Goal: Check status: Check status

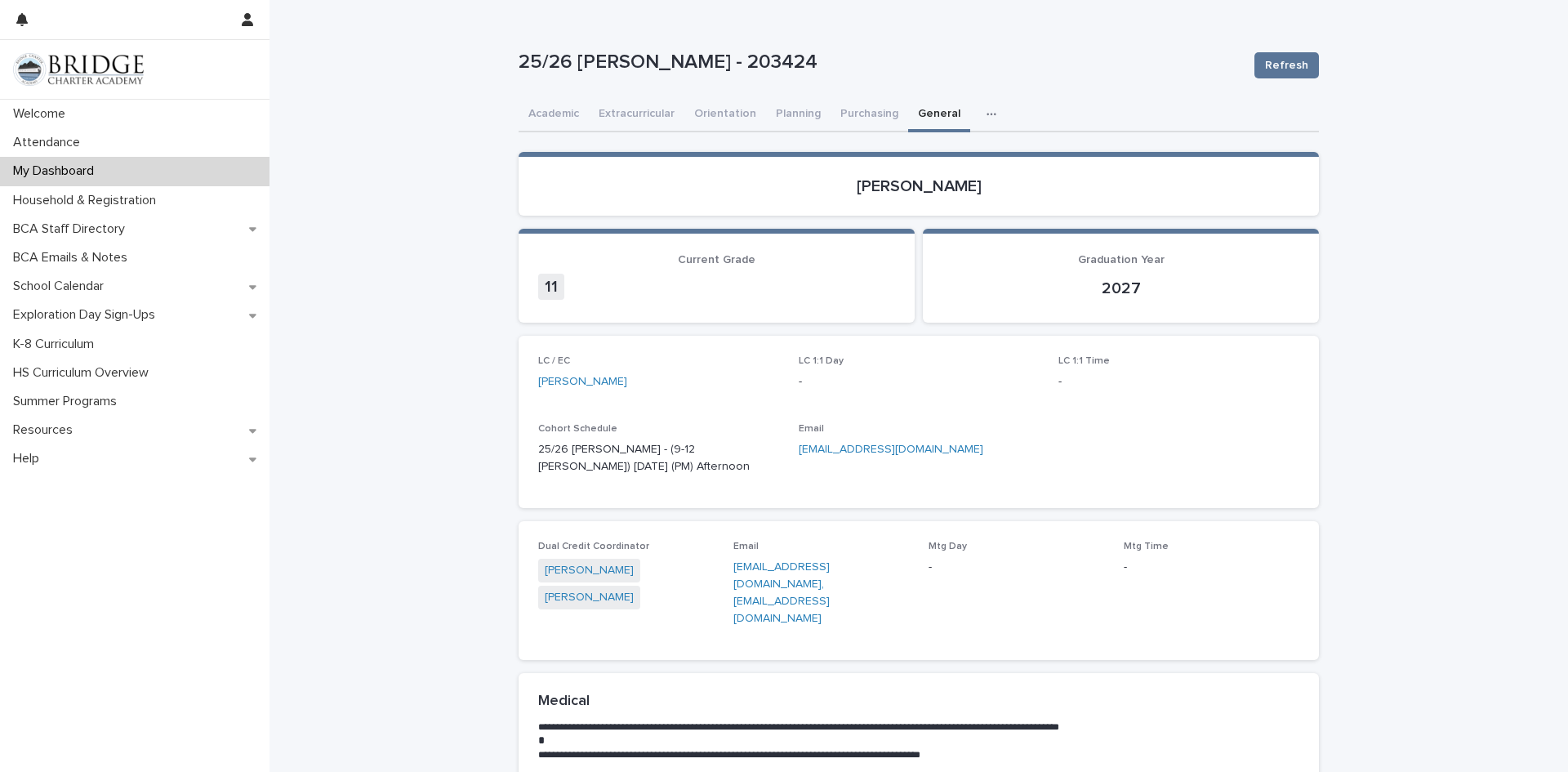
click at [1435, 216] on div "Loading... Saving… Loading... Saving… 25/26 [PERSON_NAME] - 203424 Refresh 25/2…" at bounding box center [918, 679] width 1299 height 1359
click at [1433, 216] on div "Loading... Saving… Loading... Saving… 25/26 [PERSON_NAME] - 203424 Refresh 25/2…" at bounding box center [918, 679] width 1299 height 1359
click at [1432, 216] on div "Loading... Saving… Loading... Saving… 25/26 [PERSON_NAME] - 203424 Refresh 25/2…" at bounding box center [918, 679] width 1299 height 1359
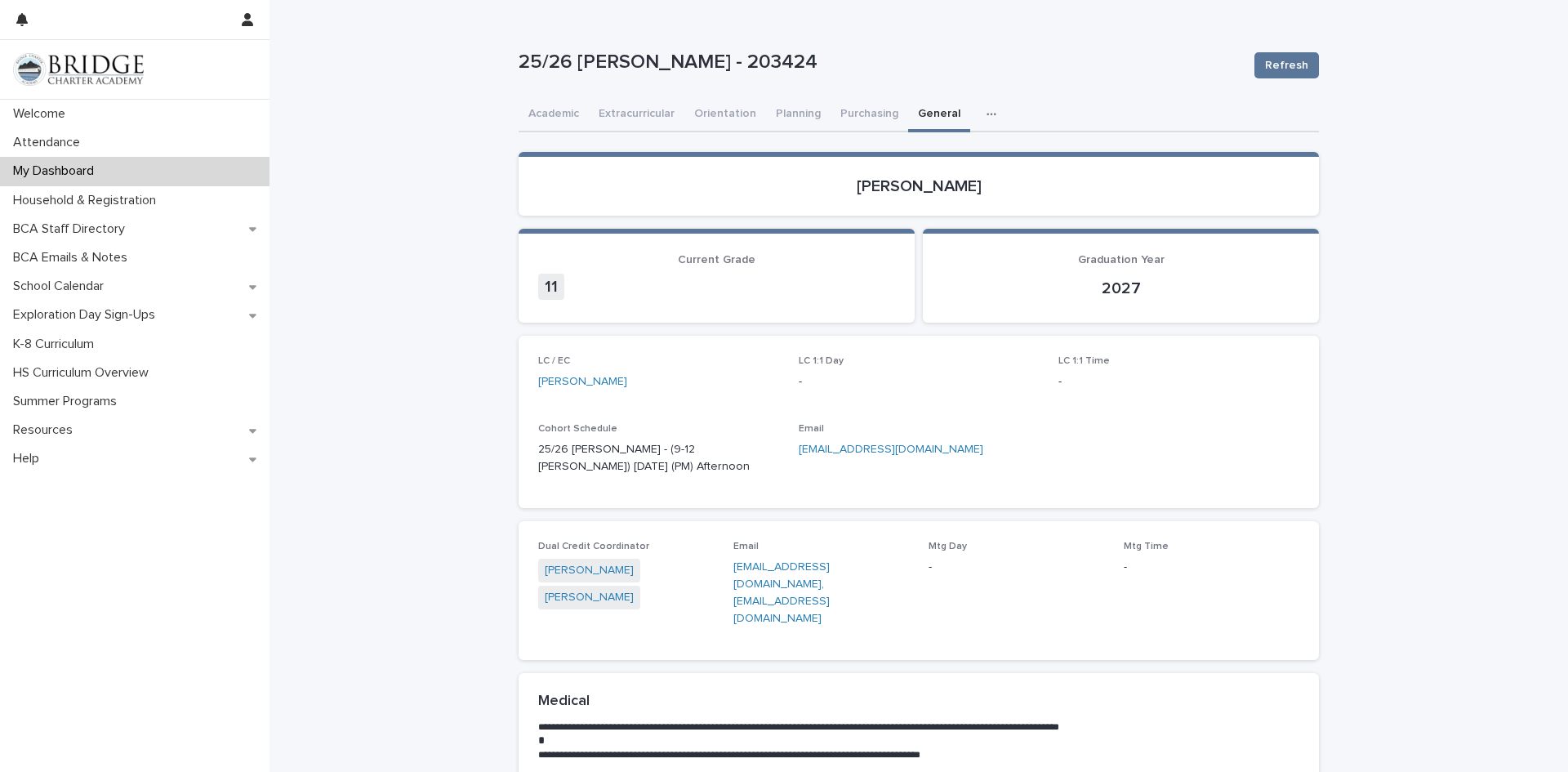
click at [1432, 216] on div "Loading... Saving… Loading... Saving… 25/26 [PERSON_NAME] - 203424 Refresh 25/2…" at bounding box center [918, 679] width 1299 height 1359
click at [1435, 215] on div "Loading... Saving… Loading... Saving… 25/26 [PERSON_NAME] - 203424 Refresh 25/2…" at bounding box center [918, 679] width 1299 height 1359
click at [1432, 205] on div "Loading... Saving… Loading... Saving… 25/26 [PERSON_NAME] - 203424 Refresh 25/2…" at bounding box center [918, 679] width 1299 height 1359
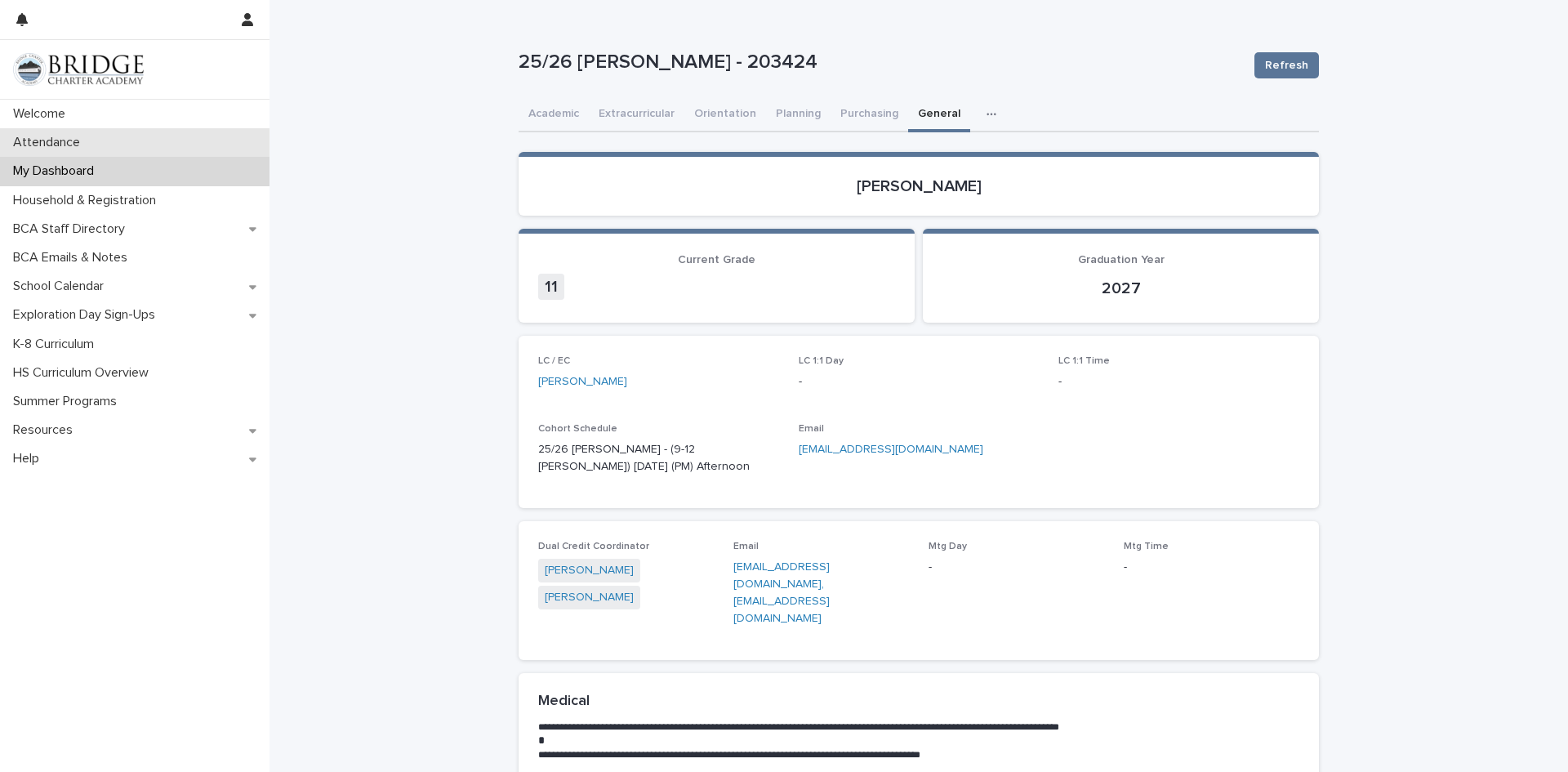
click at [191, 140] on div "Attendance" at bounding box center [134, 143] width 269 height 29
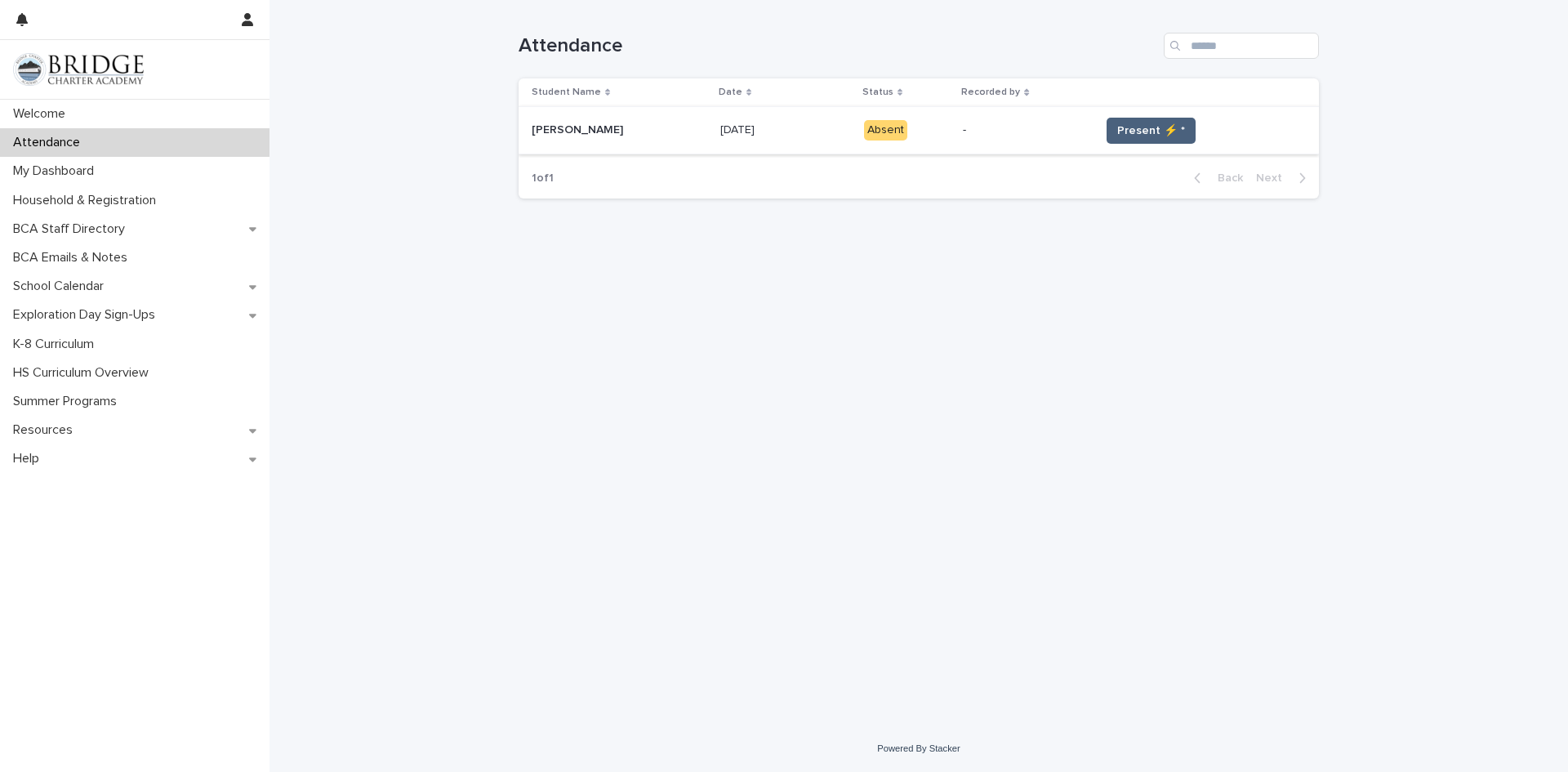
click at [1163, 136] on span "Present ⚡ *" at bounding box center [1151, 130] width 68 height 16
